Goal: Task Accomplishment & Management: Manage account settings

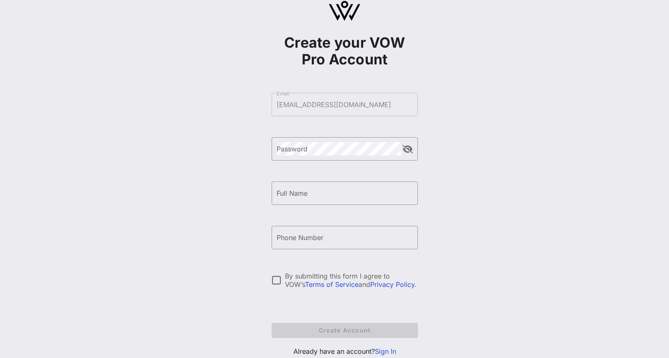
scroll to position [16, 0]
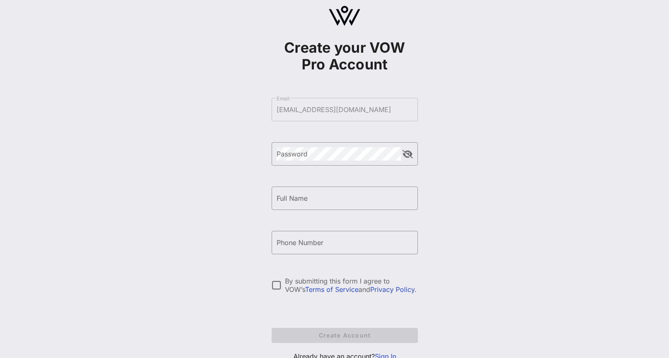
click at [495, 155] on div "Create your VOW Pro Account ​ Email [EMAIL_ADDRESS][DOMAIN_NAME] ​ Password ​ F…" at bounding box center [344, 186] width 649 height 405
click at [239, 189] on div "Create your VOW Pro Account ​ Email [EMAIL_ADDRESS][DOMAIN_NAME] ​ Password ​ F…" at bounding box center [344, 186] width 649 height 405
click at [314, 198] on input "Full Name" at bounding box center [345, 197] width 136 height 13
type input "[PERSON_NAME]"
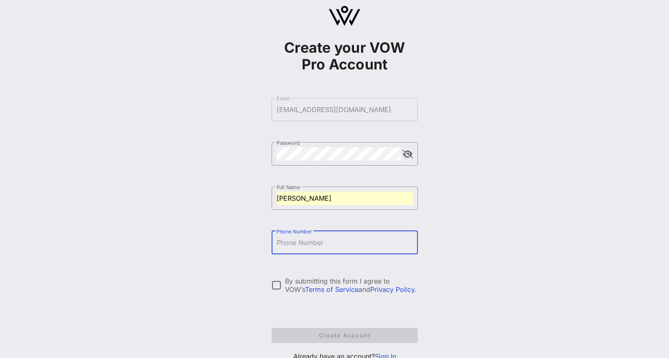
click at [324, 243] on input "Phone Number" at bounding box center [345, 242] width 136 height 13
type input "[PHONE_NUMBER]"
click at [284, 284] on div at bounding box center [277, 285] width 14 height 14
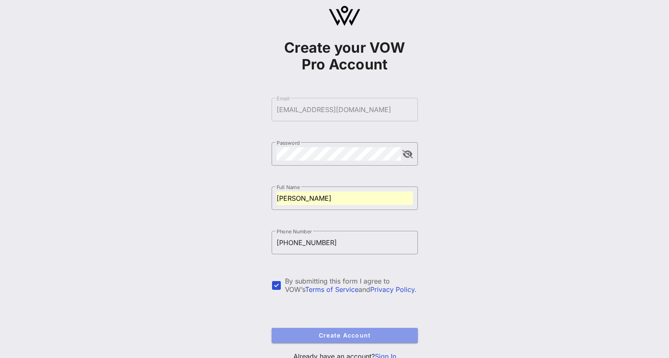
click at [366, 334] on span "Create Account" at bounding box center [344, 334] width 133 height 7
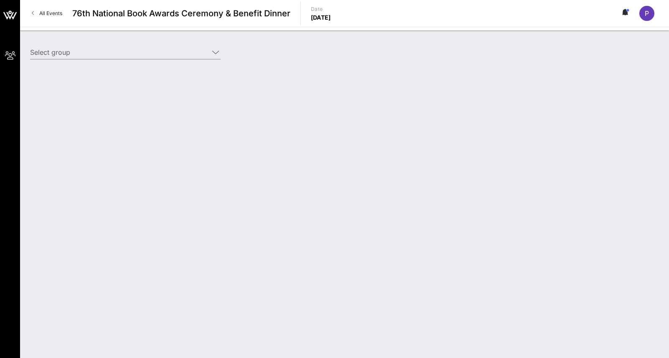
type input "[PERSON_NAME] ([PERSON_NAME]) [[PERSON_NAME], [EMAIL_ADDRESS][DOMAIN_NAME]]"
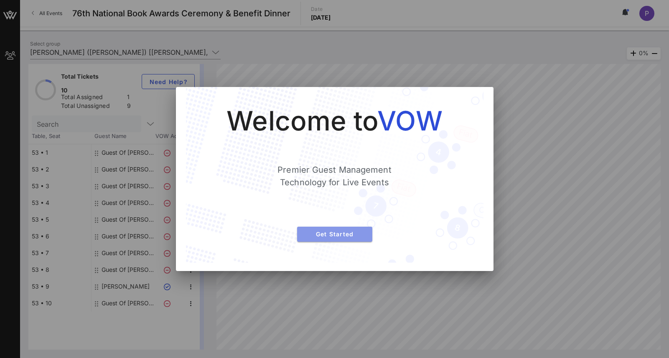
click at [351, 231] on span "Get Started" at bounding box center [335, 233] width 62 height 7
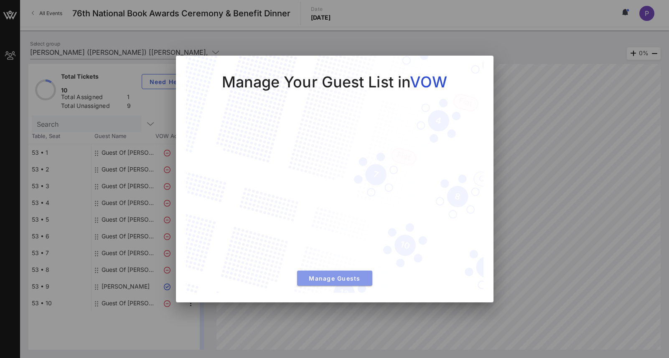
click at [339, 277] on span "Manage Guests" at bounding box center [335, 278] width 62 height 7
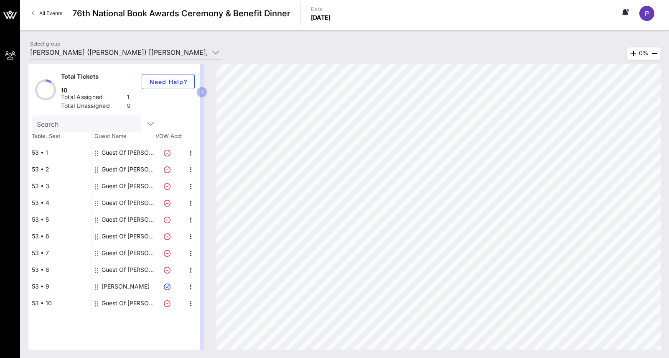
click at [113, 144] on div "Guest Of [PERSON_NAME]" at bounding box center [128, 152] width 53 height 17
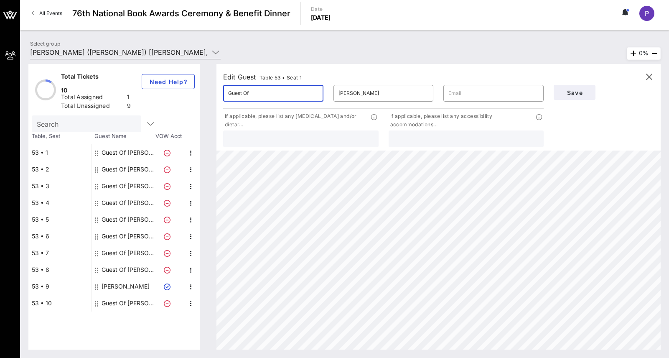
click at [259, 92] on input "Guest Of" at bounding box center [273, 93] width 90 height 13
type input "[PERSON_NAME]"
type input "[PERSON_NAME][EMAIL_ADDRESS][PERSON_NAME][DOMAIN_NAME]"
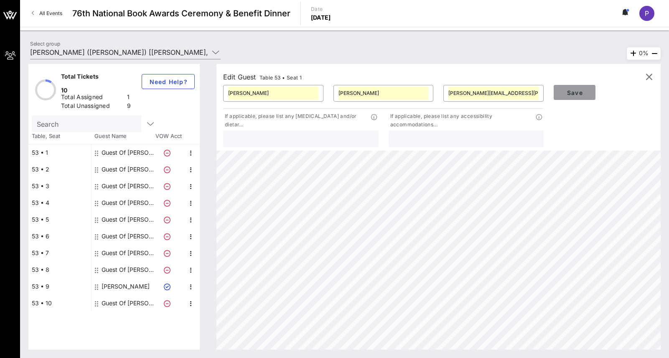
click at [575, 90] on span "Save" at bounding box center [574, 92] width 28 height 7
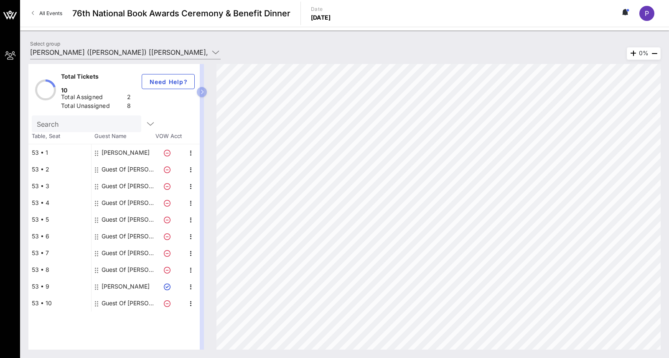
click at [122, 278] on div "[PERSON_NAME]" at bounding box center [126, 286] width 48 height 17
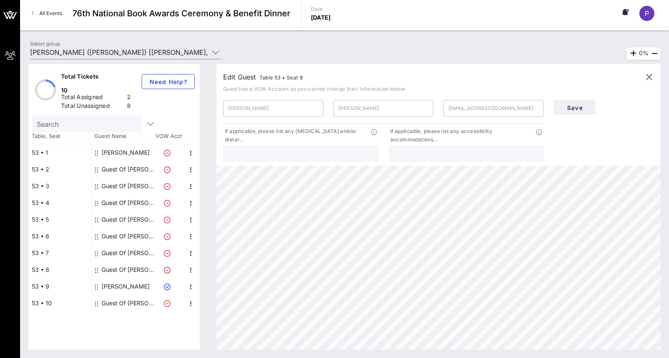
click at [131, 144] on div "[PERSON_NAME]" at bounding box center [126, 152] width 48 height 17
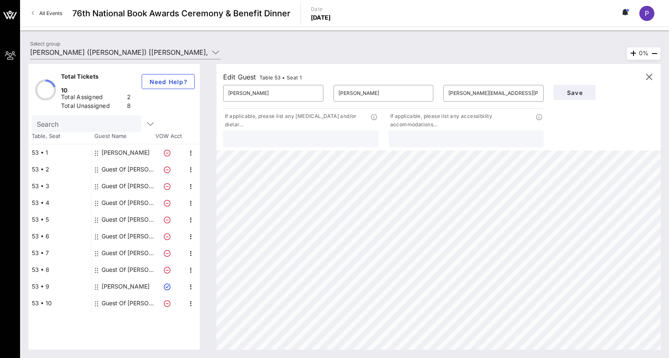
click at [123, 278] on div "[PERSON_NAME]" at bounding box center [126, 286] width 48 height 17
type input "[EMAIL_ADDRESS][DOMAIN_NAME]"
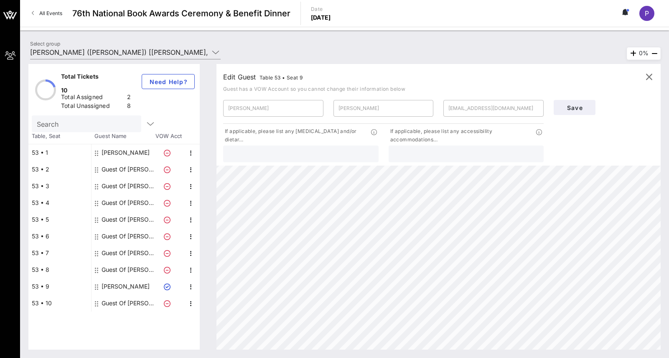
click at [125, 278] on div "[PERSON_NAME]" at bounding box center [126, 286] width 48 height 17
click at [249, 75] on div "Edit Guest Table 53 • Seat 9" at bounding box center [262, 77] width 79 height 12
click at [649, 76] on icon "button" at bounding box center [649, 77] width 10 height 10
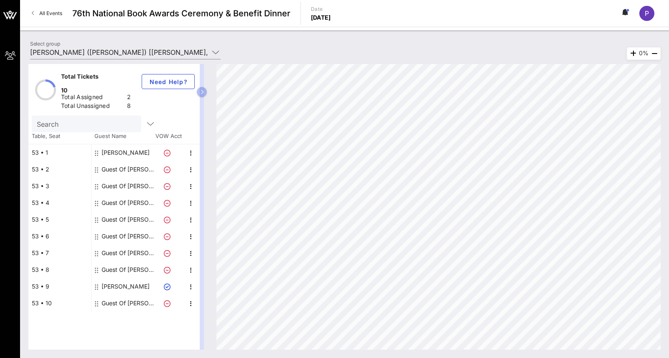
click at [117, 278] on div "[PERSON_NAME]" at bounding box center [126, 286] width 48 height 17
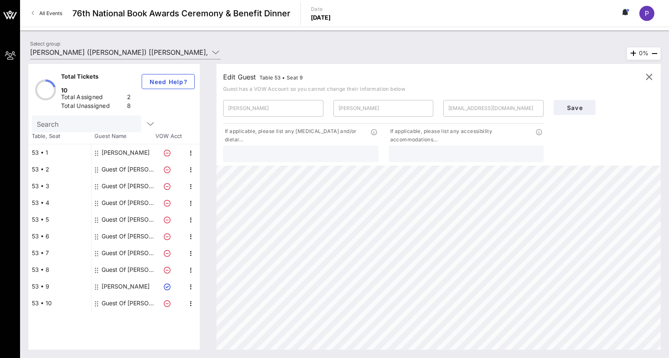
click at [112, 144] on div "[PERSON_NAME]" at bounding box center [126, 152] width 48 height 17
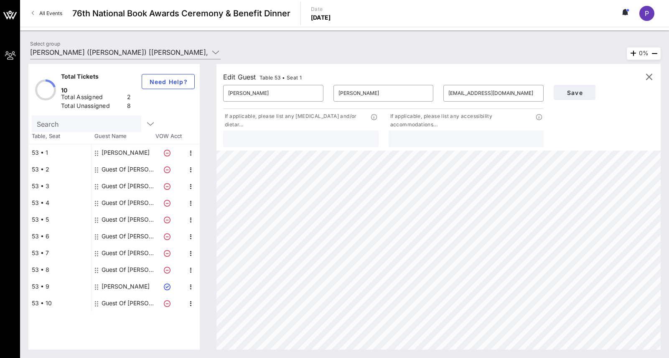
type input "[PERSON_NAME][EMAIL_ADDRESS][PERSON_NAME][DOMAIN_NAME]"
click at [129, 295] on div "Guest Of [PERSON_NAME]" at bounding box center [128, 303] width 53 height 17
type input "Guest Of"
type input "[PERSON_NAME]"
click at [129, 295] on div "Guest Of [PERSON_NAME]" at bounding box center [128, 303] width 53 height 17
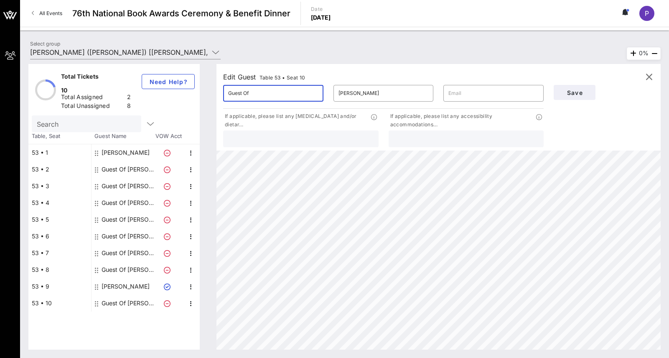
click at [257, 92] on input "Guest Of" at bounding box center [273, 93] width 90 height 13
type input "G"
type input "T"
type input "[PERSON_NAME]"
click at [384, 93] on input "[PERSON_NAME]" at bounding box center [384, 93] width 90 height 13
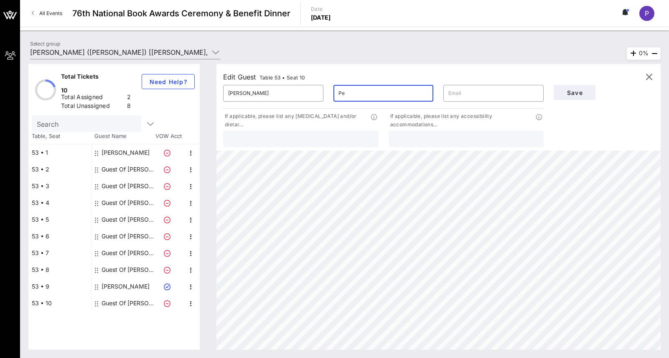
type input "P"
type input "Kirdahy"
click at [482, 94] on input "text" at bounding box center [493, 93] width 90 height 13
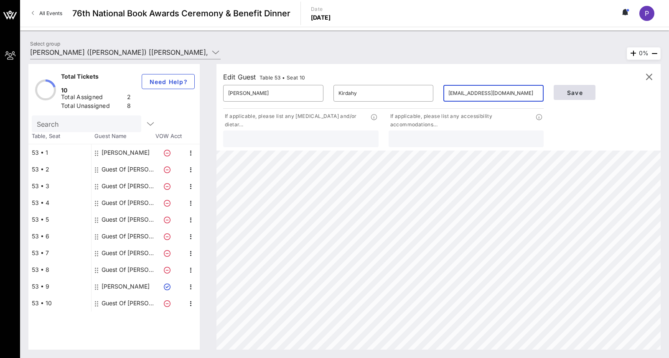
type input "[EMAIL_ADDRESS][DOMAIN_NAME]"
click at [565, 89] on span "Save" at bounding box center [574, 92] width 28 height 7
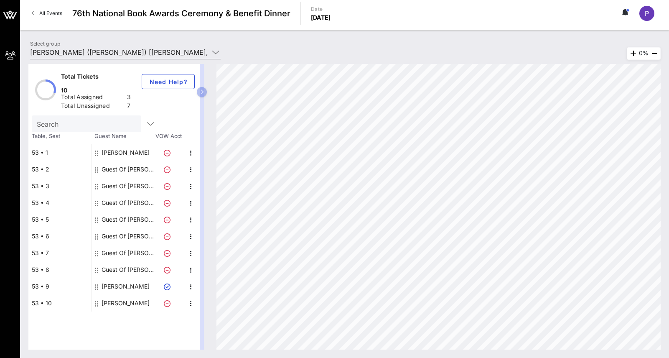
click at [122, 261] on div "Guest Of [PERSON_NAME]" at bounding box center [128, 269] width 53 height 17
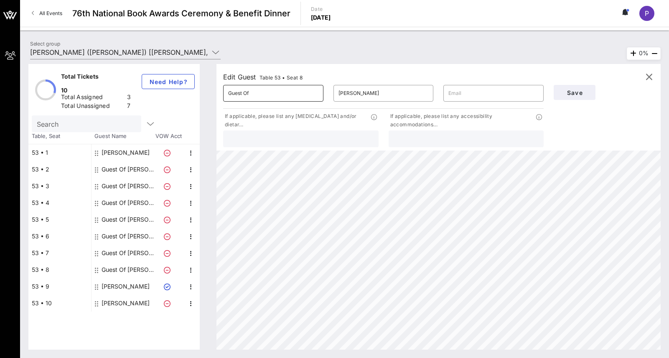
click at [266, 93] on input "Guest Of" at bounding box center [273, 93] width 90 height 13
type input "G"
type input "[PERSON_NAME]"
click at [382, 94] on input "[PERSON_NAME]" at bounding box center [384, 93] width 90 height 13
type input "P"
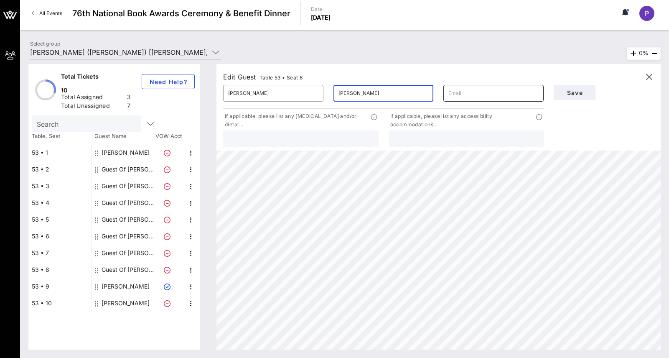
type input "[PERSON_NAME]"
click at [475, 90] on input "text" at bounding box center [493, 93] width 90 height 13
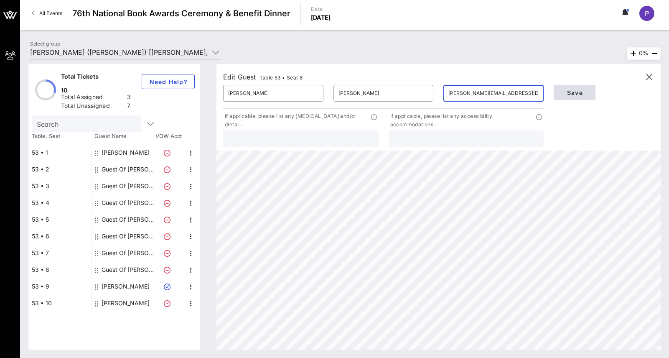
type input "[PERSON_NAME][EMAIL_ADDRESS][DOMAIN_NAME]"
click at [579, 89] on span "Save" at bounding box center [574, 92] width 28 height 7
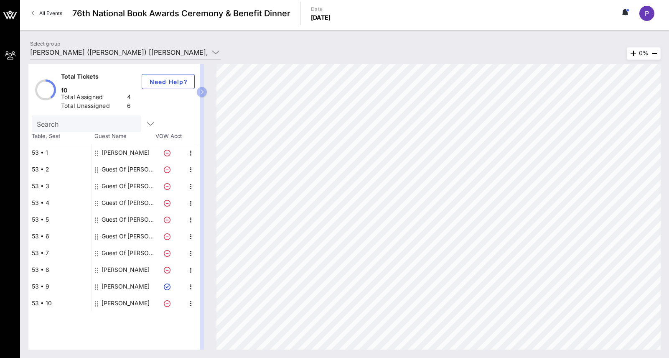
click at [133, 244] on div "Guest Of [PERSON_NAME]" at bounding box center [128, 252] width 53 height 17
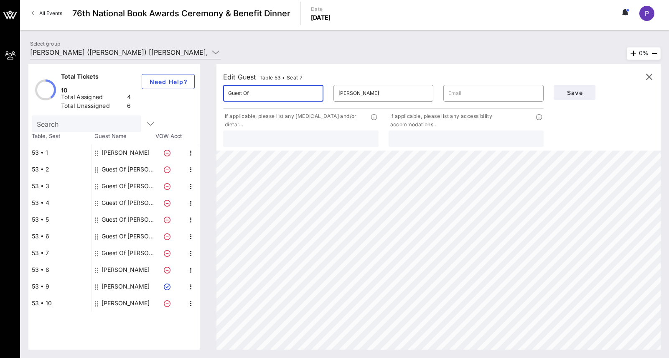
click at [272, 92] on input "Guest Of" at bounding box center [273, 93] width 90 height 13
type input "G"
type input "[PERSON_NAME]"
click at [385, 91] on input "[PERSON_NAME]" at bounding box center [384, 93] width 90 height 13
type input "P"
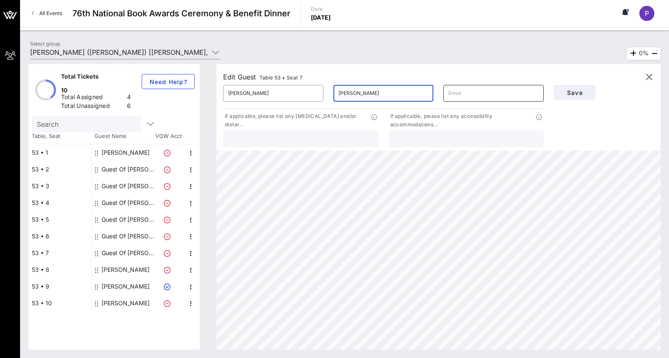
type input "[PERSON_NAME]"
click at [460, 90] on input "text" at bounding box center [493, 93] width 90 height 13
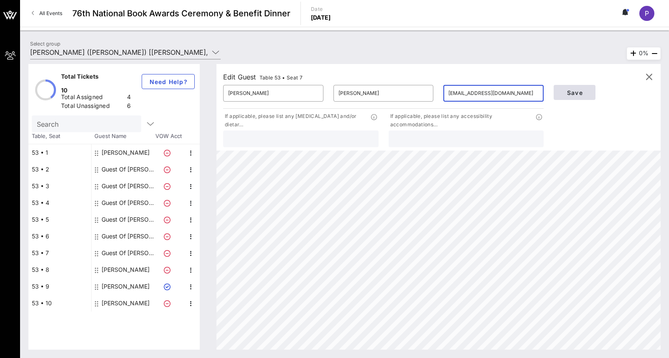
type input "[EMAIL_ADDRESS][DOMAIN_NAME]"
click at [584, 90] on span "Save" at bounding box center [574, 92] width 28 height 7
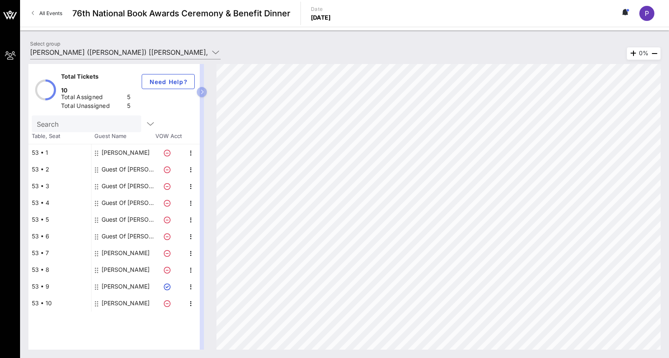
click at [128, 228] on div "Guest Of [PERSON_NAME]" at bounding box center [128, 236] width 53 height 17
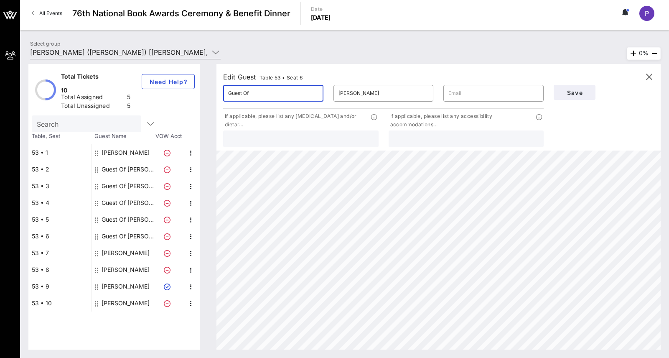
click at [255, 94] on input "Guest Of" at bounding box center [273, 93] width 90 height 13
type input "G"
type input "[PERSON_NAME]"
click at [383, 89] on input "[PERSON_NAME]" at bounding box center [384, 93] width 90 height 13
type input "P"
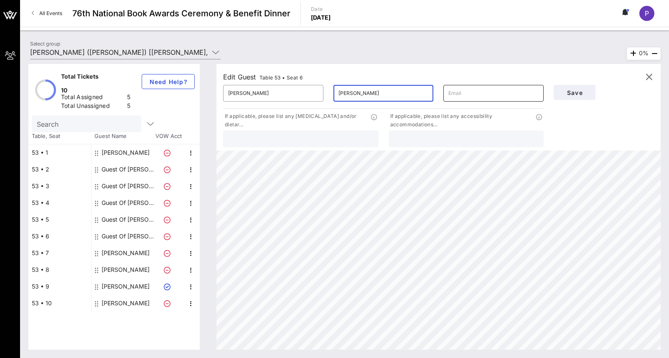
type input "[PERSON_NAME]"
click at [468, 92] on input "text" at bounding box center [493, 93] width 90 height 13
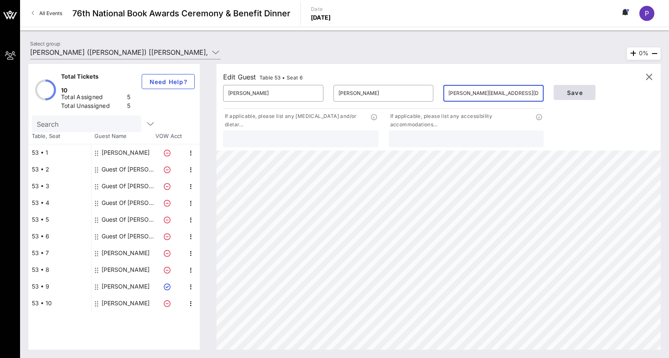
type input "[PERSON_NAME][EMAIL_ADDRESS][DOMAIN_NAME]"
click at [565, 90] on span "Save" at bounding box center [574, 92] width 28 height 7
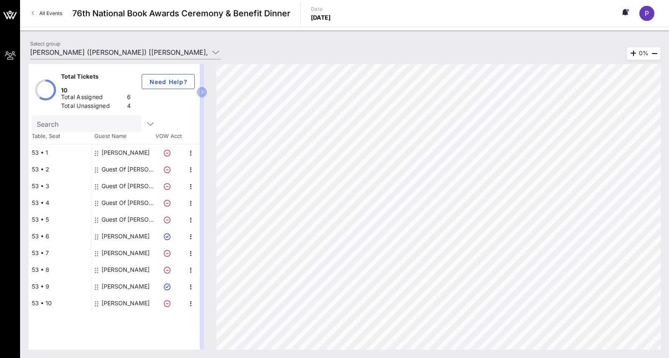
click at [134, 244] on div "[PERSON_NAME]" at bounding box center [126, 252] width 48 height 17
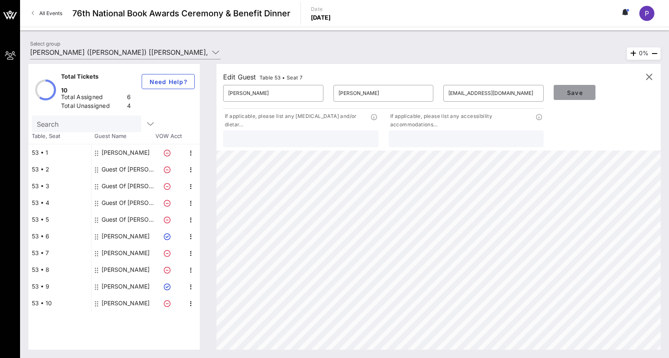
click at [568, 90] on span "Save" at bounding box center [574, 92] width 28 height 7
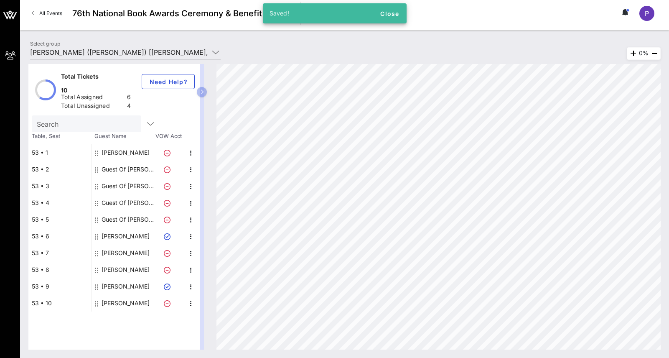
click at [135, 228] on div "[PERSON_NAME]" at bounding box center [126, 236] width 48 height 17
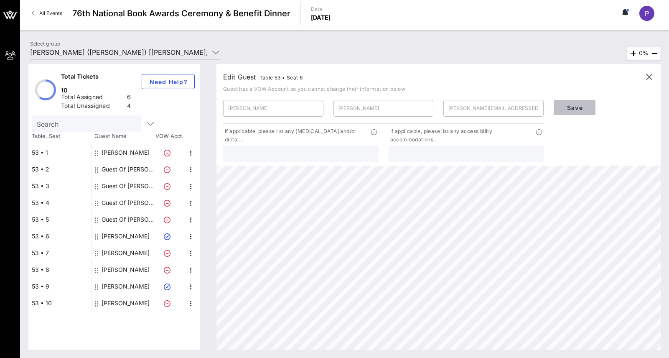
click at [574, 106] on span "Save" at bounding box center [574, 107] width 28 height 7
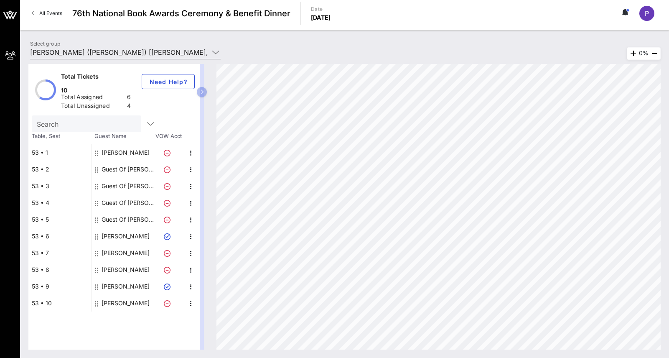
click at [128, 228] on div "[PERSON_NAME]" at bounding box center [126, 236] width 48 height 17
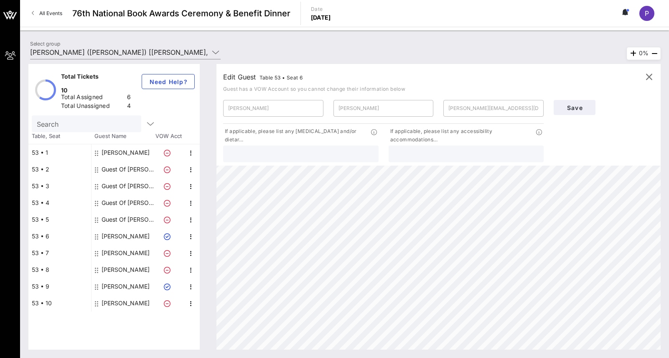
click at [128, 211] on div "Guest Of [PERSON_NAME]" at bounding box center [128, 219] width 53 height 17
type input "Guest Of"
type input "[PERSON_NAME]"
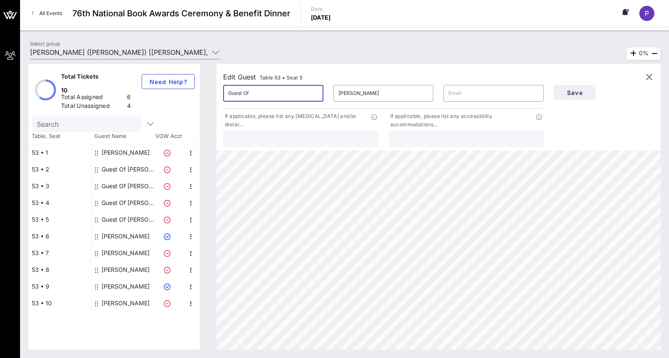
click at [259, 91] on input "Guest Of" at bounding box center [273, 93] width 90 height 13
type input "G"
type input "[PERSON_NAME]"
click at [377, 92] on input "[PERSON_NAME]" at bounding box center [384, 93] width 90 height 13
type input "P"
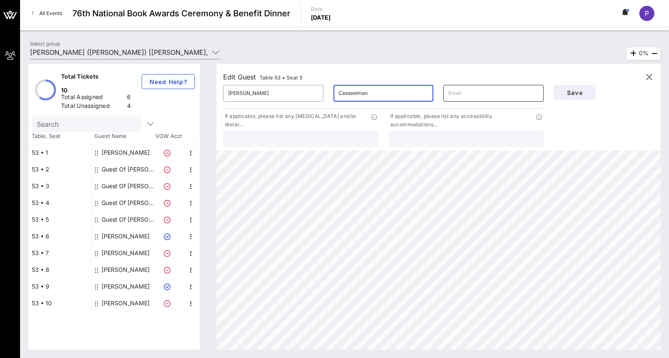
type input "Casseelman"
click at [491, 94] on input "text" at bounding box center [493, 93] width 90 height 13
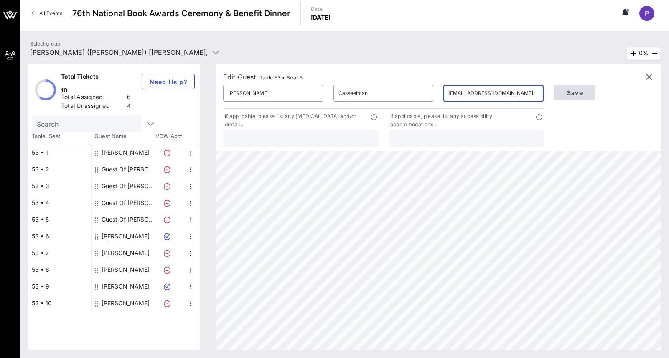
type input "[EMAIL_ADDRESS][DOMAIN_NAME]"
click at [585, 93] on span "Save" at bounding box center [574, 92] width 28 height 7
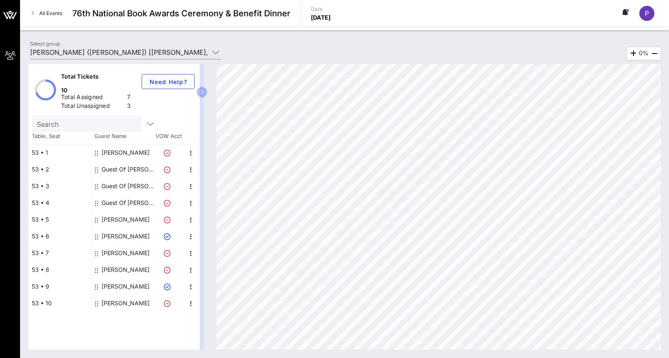
click at [130, 194] on div "Guest Of [PERSON_NAME]" at bounding box center [128, 202] width 53 height 17
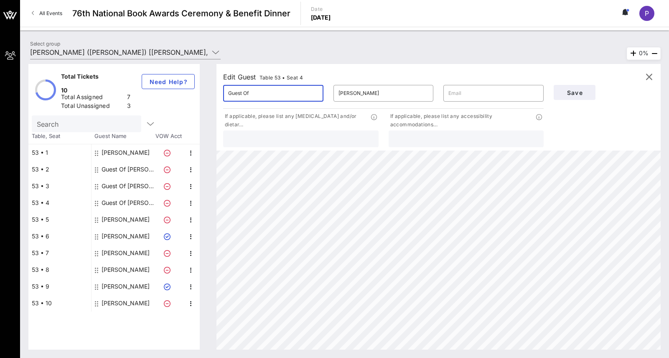
click at [260, 94] on input "Guest Of" at bounding box center [273, 93] width 90 height 13
type input "G"
type input "[PERSON_NAME]"
click at [379, 94] on input "[PERSON_NAME]" at bounding box center [384, 93] width 90 height 13
type input "P"
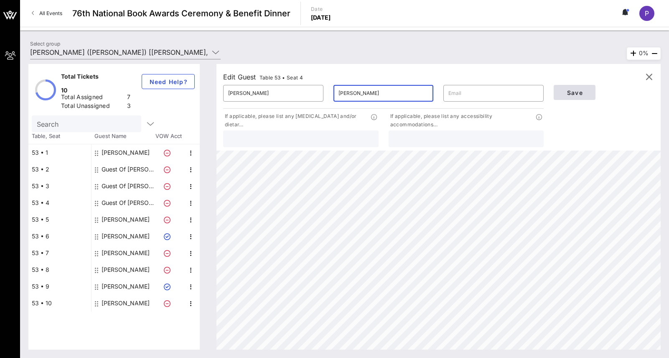
type input "[PERSON_NAME]"
click at [582, 89] on span "Save" at bounding box center [574, 92] width 28 height 7
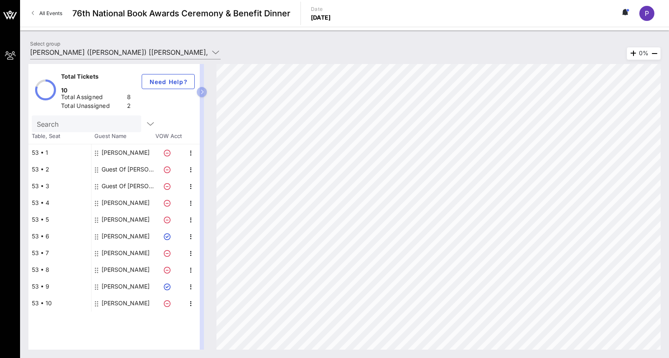
click at [128, 178] on div "Guest Of [PERSON_NAME]" at bounding box center [128, 186] width 53 height 17
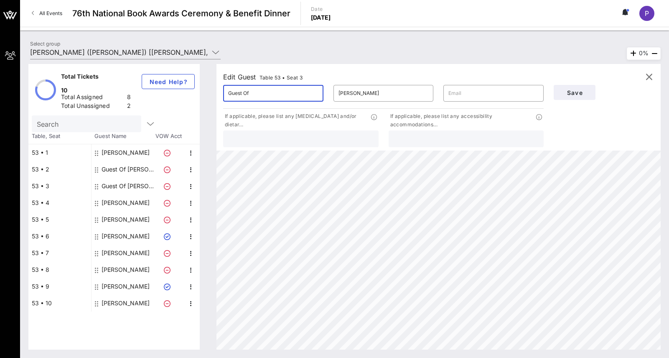
click at [274, 92] on input "Guest Of" at bounding box center [273, 93] width 90 height 13
type input "G"
type input "[PERSON_NAME]"
click at [391, 92] on input "[PERSON_NAME]" at bounding box center [384, 93] width 90 height 13
type input "P"
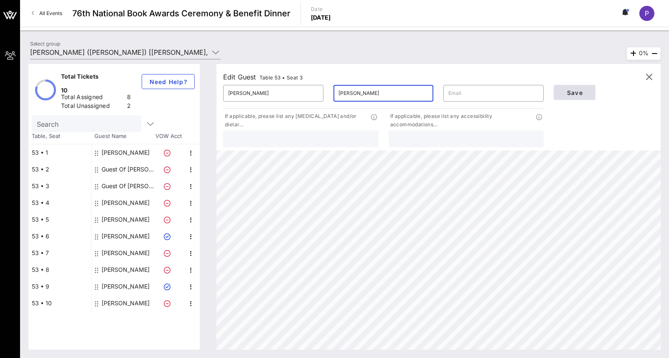
type input "[PERSON_NAME]"
click at [578, 92] on span "Save" at bounding box center [574, 92] width 28 height 7
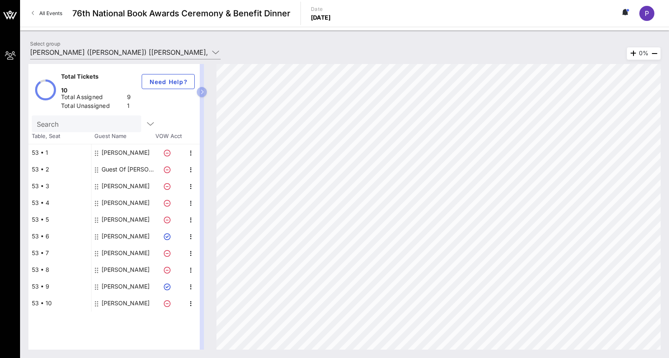
click at [130, 161] on div "Guest Of [PERSON_NAME]" at bounding box center [128, 169] width 53 height 17
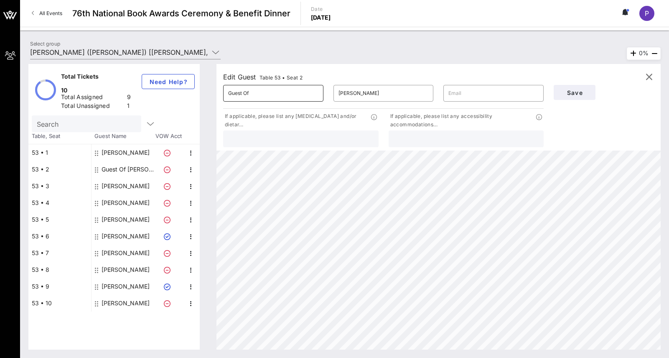
click at [254, 94] on input "Guest Of" at bounding box center [273, 93] width 90 height 13
type input "G"
type input "[PERSON_NAME]"
click at [375, 92] on input "[PERSON_NAME]" at bounding box center [384, 93] width 90 height 13
type input "P"
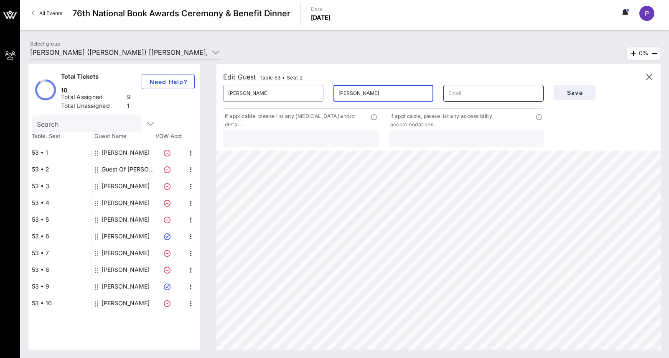
type input "[PERSON_NAME]"
click at [466, 93] on input "text" at bounding box center [493, 93] width 90 height 13
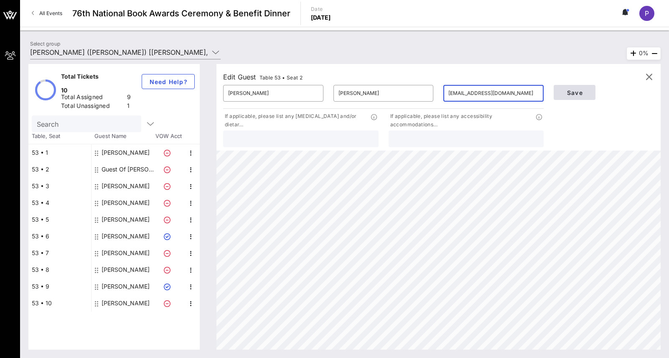
type input "[EMAIL_ADDRESS][DOMAIN_NAME]"
click at [584, 90] on span "Save" at bounding box center [574, 92] width 28 height 7
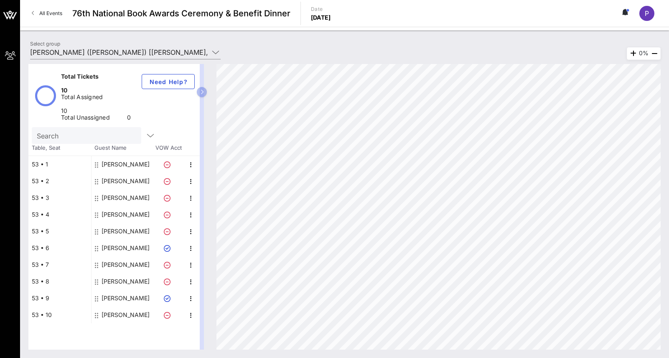
click at [130, 156] on div "[PERSON_NAME]" at bounding box center [126, 164] width 48 height 17
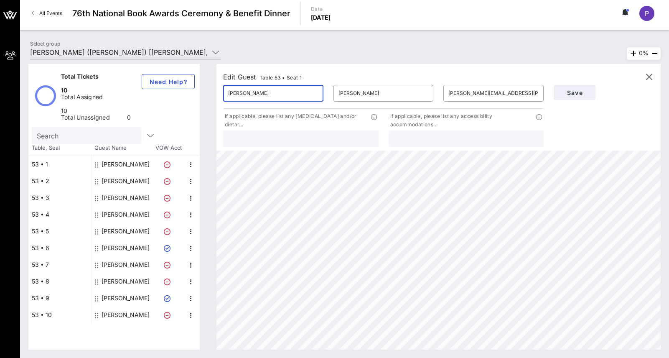
click at [262, 92] on input "[PERSON_NAME]" at bounding box center [273, 93] width 90 height 13
type input "P"
type input "[PERSON_NAME]"
click at [368, 93] on input "[PERSON_NAME]" at bounding box center [384, 93] width 90 height 13
type input "K"
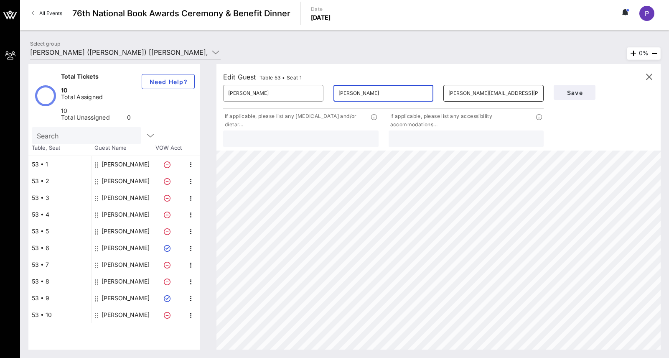
type input "[PERSON_NAME]"
click at [517, 93] on input "[PERSON_NAME][EMAIL_ADDRESS][PERSON_NAME][DOMAIN_NAME]" at bounding box center [493, 93] width 90 height 13
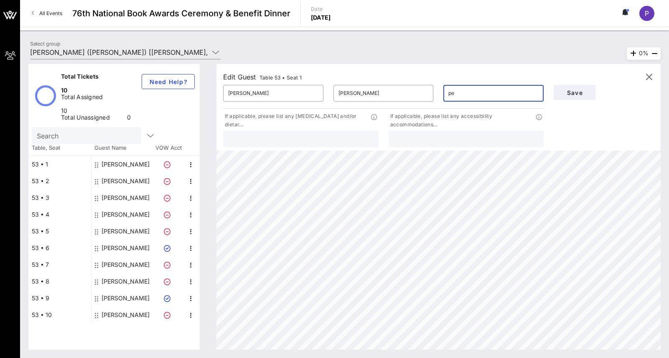
type input "p"
type input "[EMAIL_ADDRESS][DOMAIN_NAME]"
click at [590, 89] on button "Save" at bounding box center [575, 92] width 42 height 15
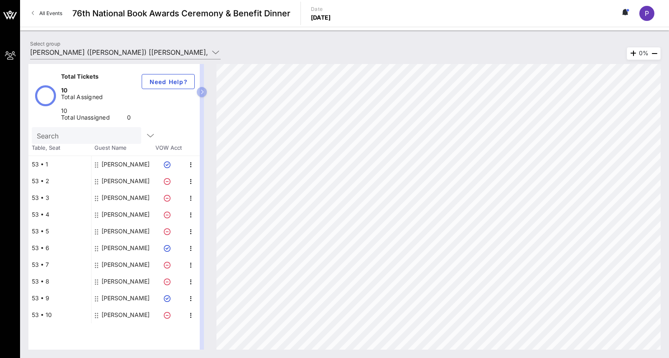
click at [112, 156] on div "[PERSON_NAME]" at bounding box center [126, 164] width 48 height 17
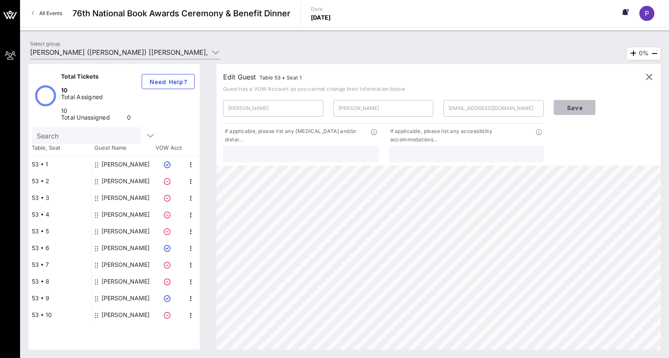
click at [587, 107] on span "Save" at bounding box center [574, 107] width 28 height 7
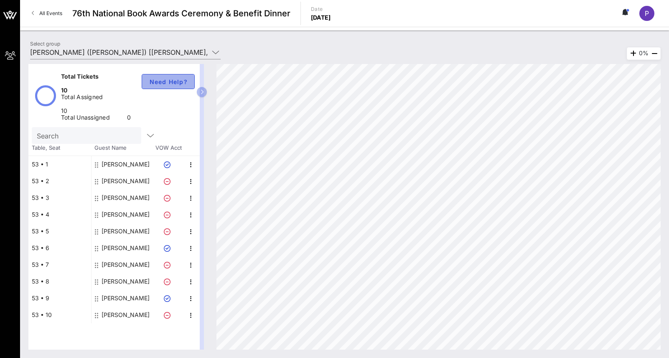
click at [183, 80] on span "Need Help?" at bounding box center [168, 81] width 39 height 7
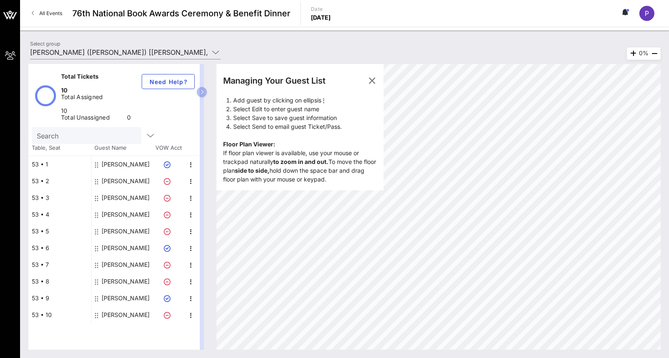
click at [647, 10] on span "P" at bounding box center [647, 13] width 4 height 8
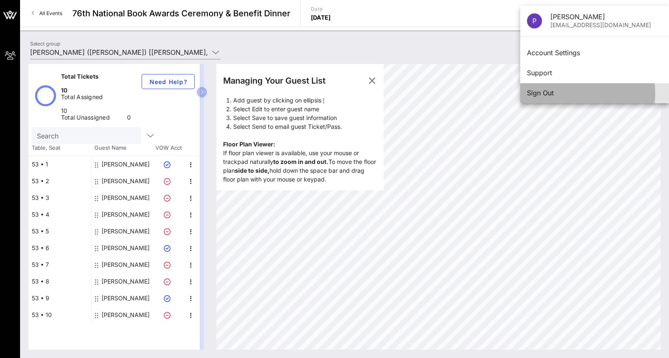
click at [540, 91] on div "Sign Out" at bounding box center [594, 93] width 135 height 8
